Goal: Check status: Check status

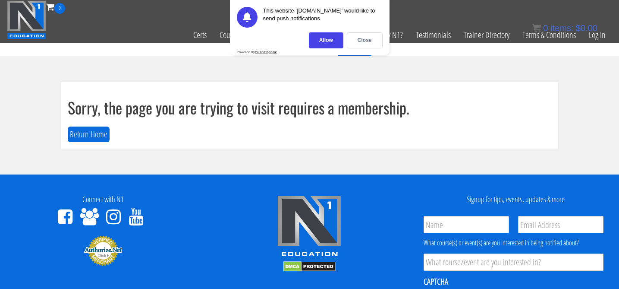
click at [367, 37] on div "Close" at bounding box center [365, 40] width 36 height 16
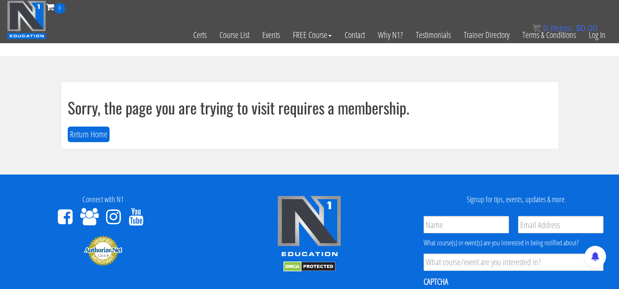
click at [96, 124] on div "Sorry, the page you are trying to visit requires a membership. Return Home" at bounding box center [309, 115] width 497 height 66
click at [100, 132] on button "Return Home" at bounding box center [89, 134] width 42 height 16
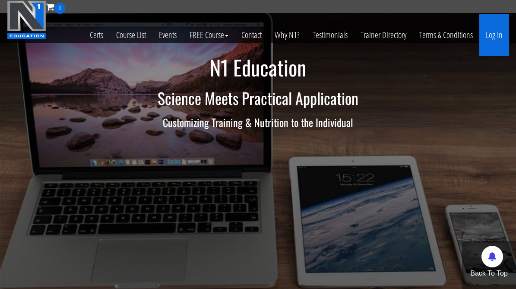
click at [490, 38] on link "Log In" at bounding box center [494, 35] width 30 height 42
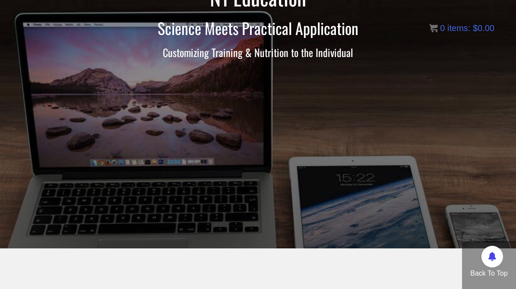
scroll to position [70, 0]
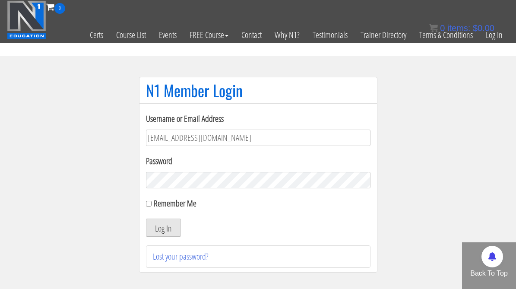
drag, startPoint x: 233, startPoint y: 139, endPoint x: 123, endPoint y: 139, distance: 110.0
click at [123, 139] on section "N1 Member Login Username or Email Address kortneyriedy@gmail.com Password Remem…" at bounding box center [258, 179] width 516 height 246
type input "kortney.riedy-2815"
click at [170, 228] on button "Log In" at bounding box center [163, 227] width 35 height 18
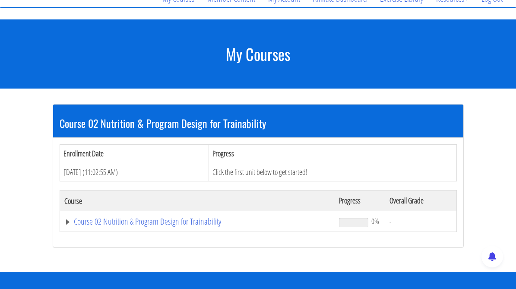
scroll to position [61, 0]
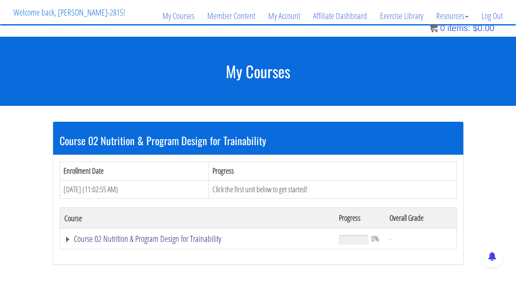
click at [68, 239] on link "Course 02 Nutrition & Program Design for Trainability" at bounding box center [197, 238] width 266 height 9
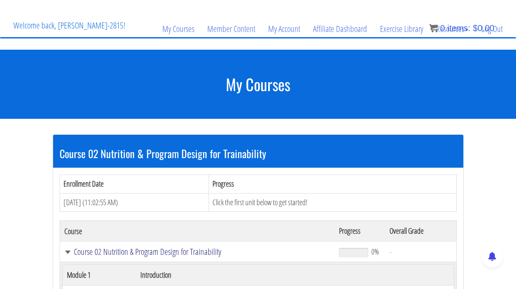
scroll to position [20, 0]
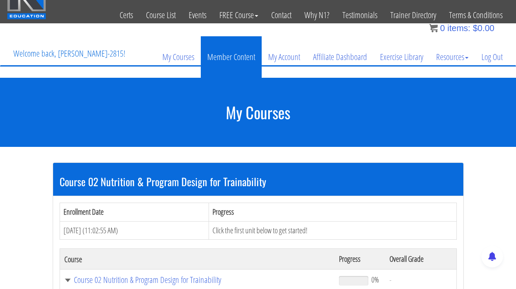
click at [245, 52] on link "Member Content" at bounding box center [231, 56] width 61 height 41
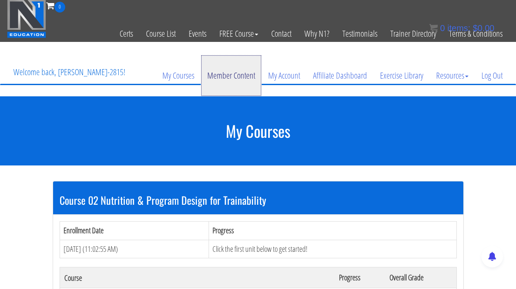
scroll to position [0, 0]
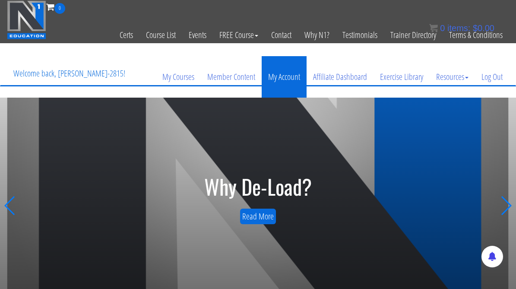
click at [287, 81] on link "My Account" at bounding box center [284, 76] width 45 height 41
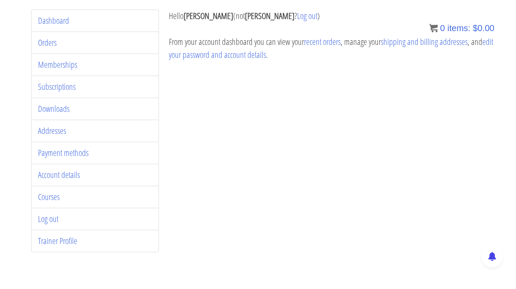
scroll to position [87, 0]
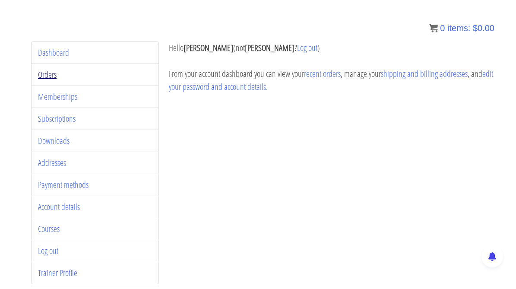
click at [52, 72] on link "Orders" at bounding box center [47, 75] width 19 height 12
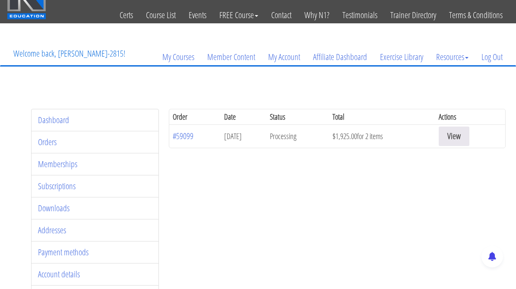
scroll to position [20, 0]
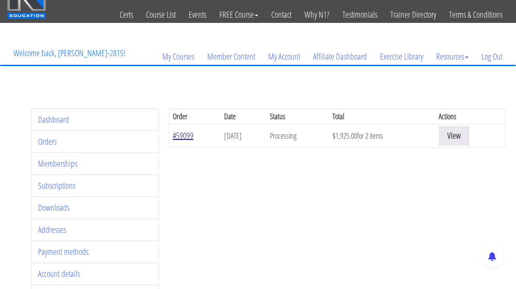
click at [182, 135] on link "#59099" at bounding box center [183, 135] width 21 height 12
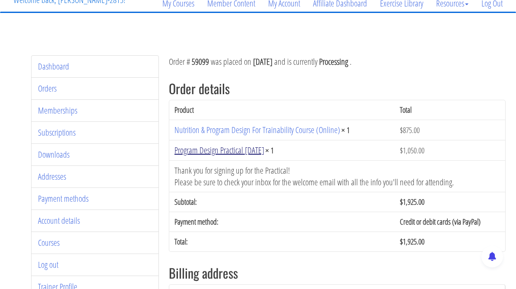
scroll to position [82, 0]
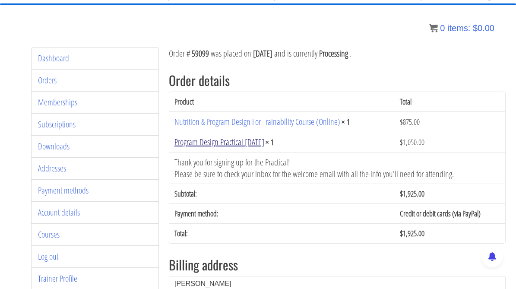
click at [240, 142] on link "Program Design Practical [DATE]" at bounding box center [219, 142] width 90 height 12
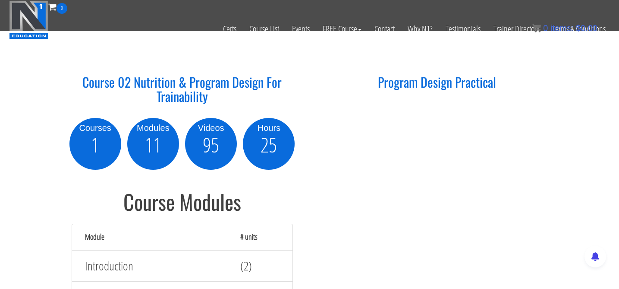
scroll to position [797, 0]
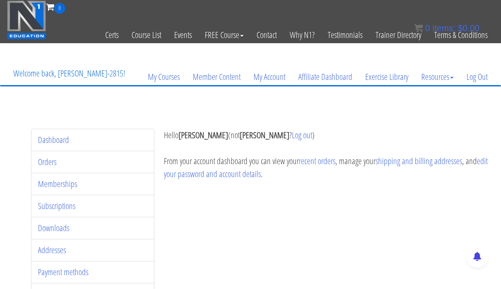
scroll to position [3, 0]
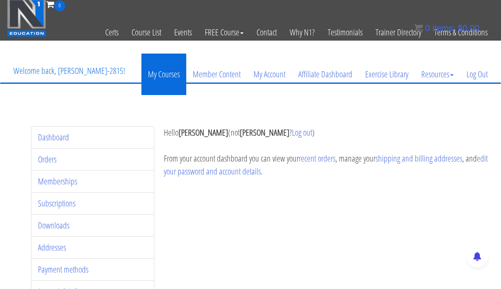
click at [173, 78] on link "My Courses" at bounding box center [164, 74] width 45 height 41
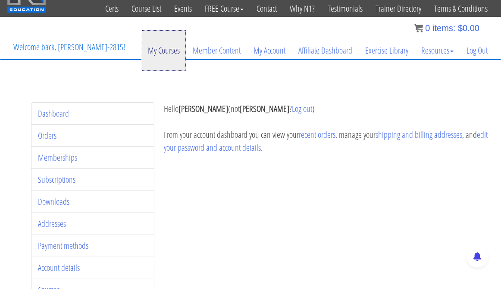
scroll to position [27, 0]
